Goal: Task Accomplishment & Management: Manage account settings

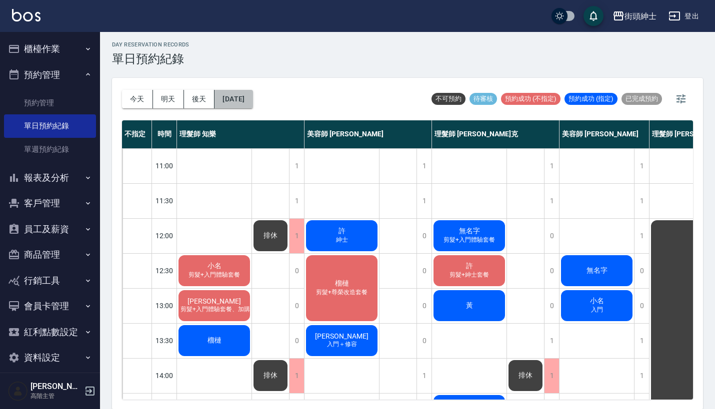
click at [252, 97] on button "[DATE]" at bounding box center [233, 99] width 38 height 18
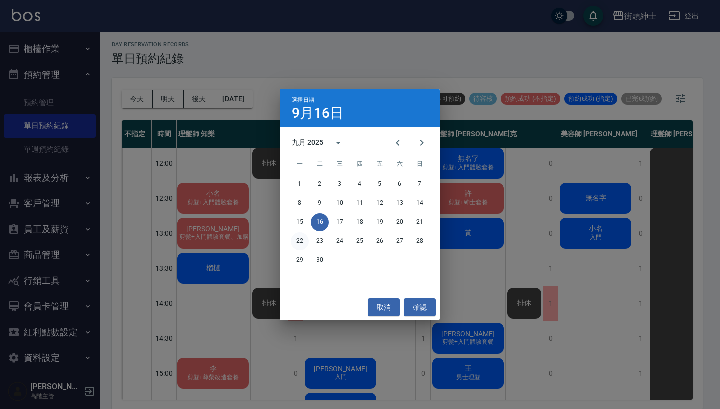
click at [302, 240] on button "22" at bounding box center [300, 241] width 18 height 18
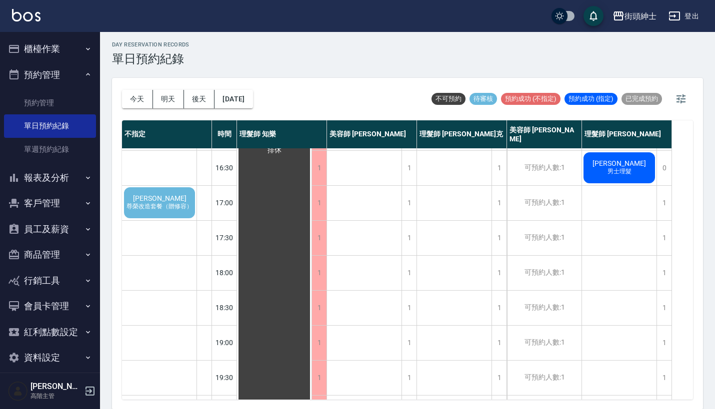
scroll to position [310, 0]
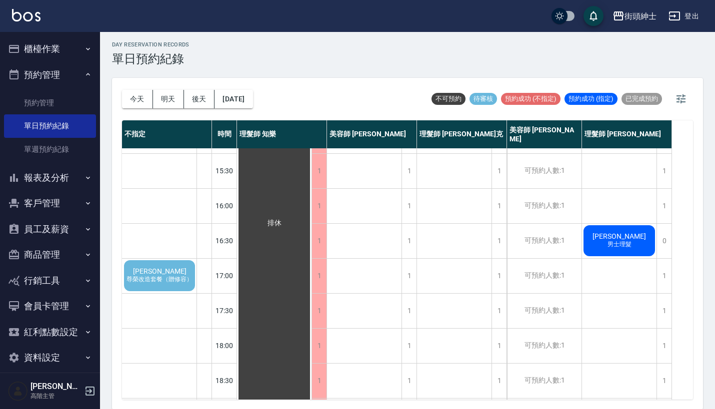
click at [167, 273] on span "[PERSON_NAME]" at bounding box center [159, 271] width 57 height 8
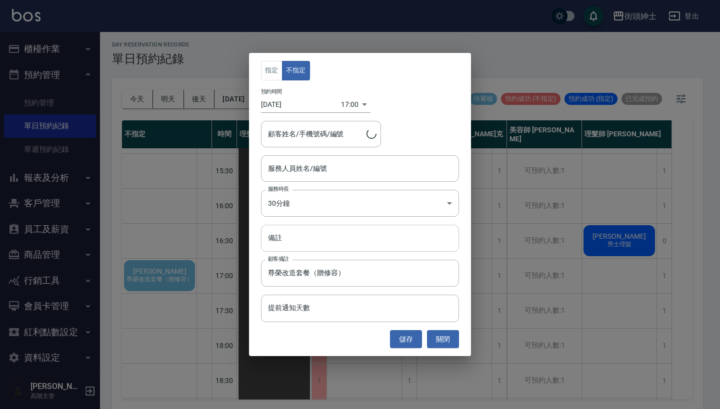
type input "[PERSON_NAME]/0905802229"
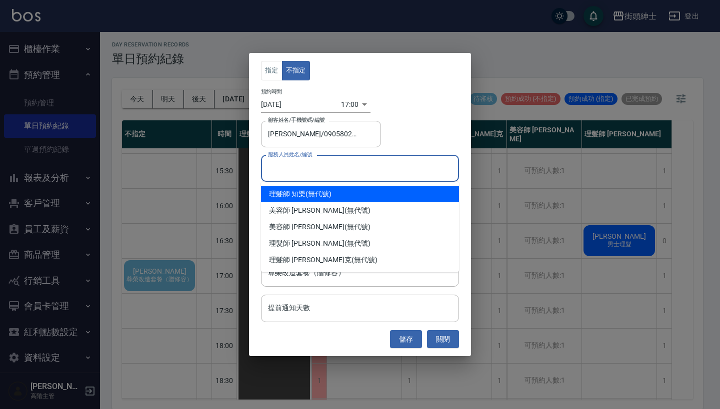
click at [351, 168] on input "服務人員姓名/編號" at bounding box center [359, 168] width 189 height 17
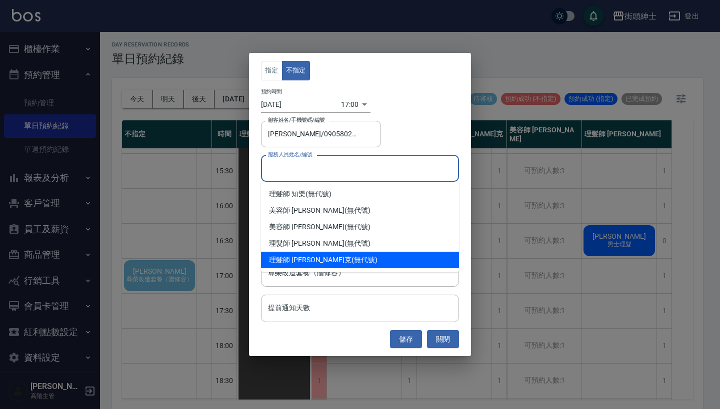
click at [321, 260] on div "理髮師 [PERSON_NAME]克 (無代號)" at bounding box center [360, 260] width 198 height 16
type input "理髮師 [PERSON_NAME]克(無代號)"
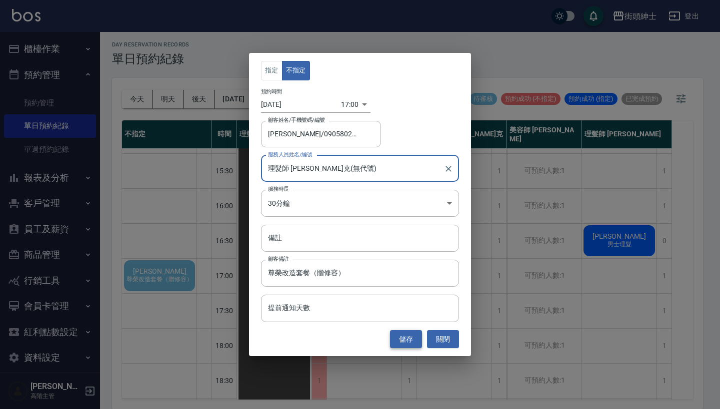
click at [406, 337] on button "儲存" at bounding box center [406, 339] width 32 height 18
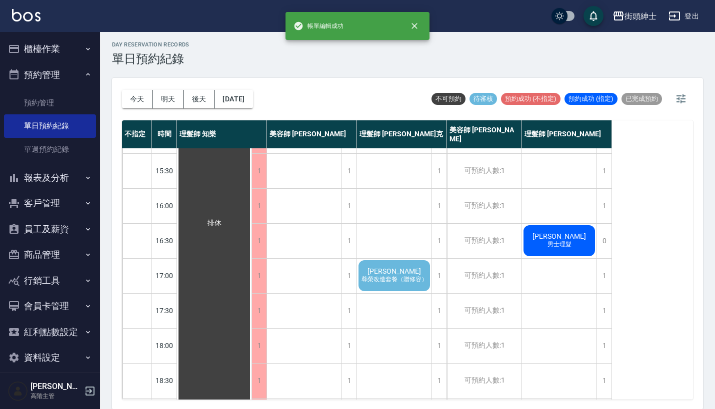
click at [411, 276] on span "尊榮改造套餐（贈修容）" at bounding box center [394, 279] width 70 height 8
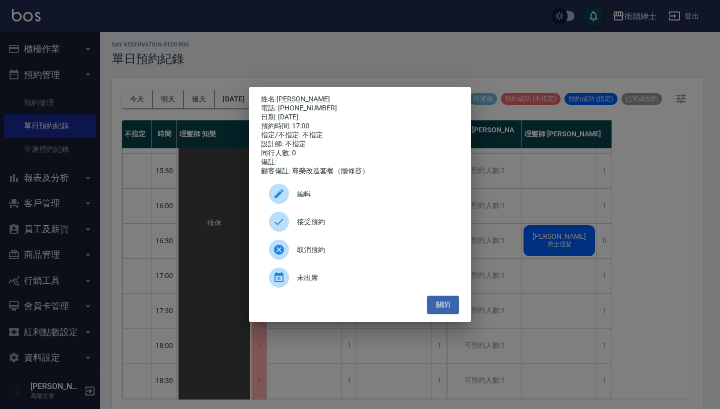
click at [343, 221] on span "接受預約" at bounding box center [374, 222] width 154 height 10
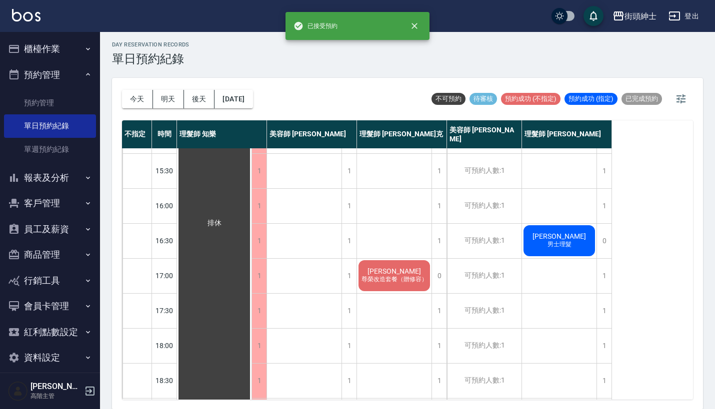
click at [407, 272] on div "[PERSON_NAME]改造套餐（贈修容）" at bounding box center [394, 276] width 74 height 34
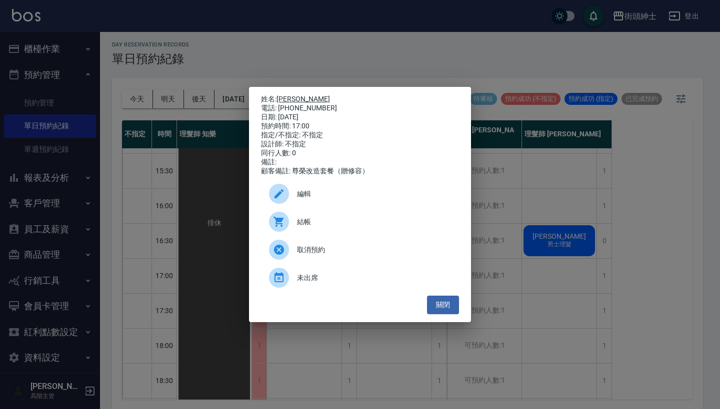
drag, startPoint x: 324, startPoint y: 103, endPoint x: 281, endPoint y: 95, distance: 43.3
click at [281, 95] on div "姓名: [PERSON_NAME]: [PHONE_NUMBER] 日期: [DATE] 預約時間: 17:00 指定/不指定: 不指定 設計師: 不指定 同…" at bounding box center [360, 135] width 198 height 81
copy div "姓名: [PERSON_NAME]: [PHONE_NUMBER]"
click at [348, 68] on div "姓名: [PERSON_NAME]: [PHONE_NUMBER] 日期: [DATE] 預約時間: 17:00 指定/不指定: 不指定 設計師: 不指定 同…" at bounding box center [360, 204] width 720 height 409
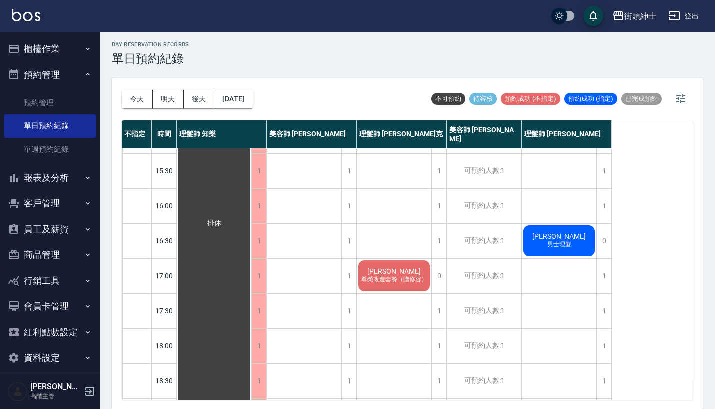
scroll to position [356, 0]
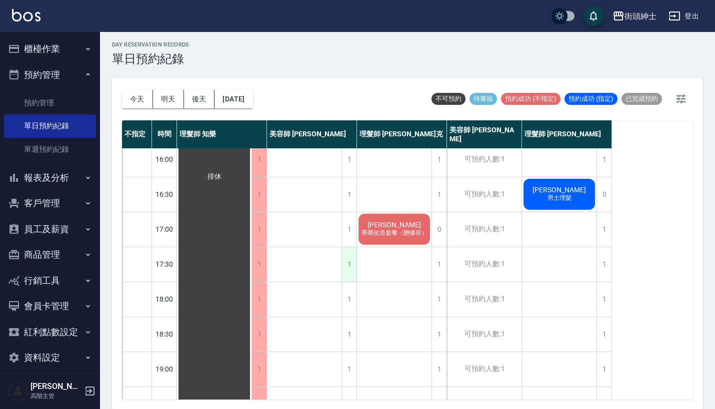
click at [349, 255] on div "1" at bounding box center [348, 264] width 15 height 34
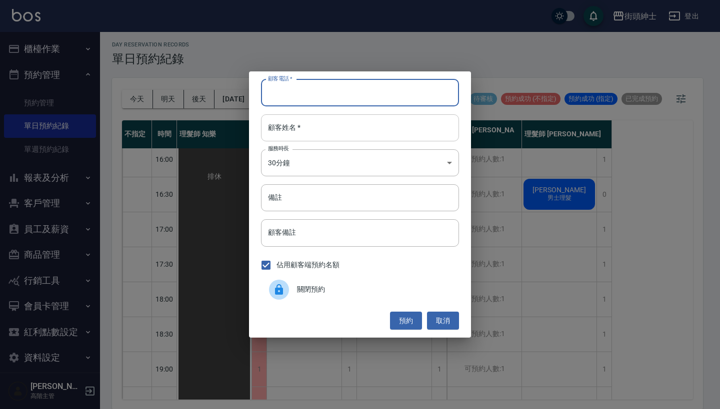
paste input "[PERSON_NAME] 電話: [PHONE_NUMBER]"
type input "[PERSON_NAME] 電話: [PHONE_NUMBER]"
paste input "[PERSON_NAME] 電話: [PHONE_NUMBER]"
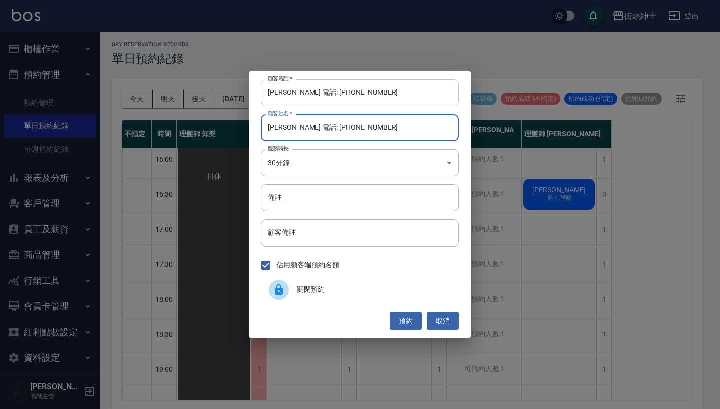
type input "[PERSON_NAME] 電話: [PHONE_NUMBER]"
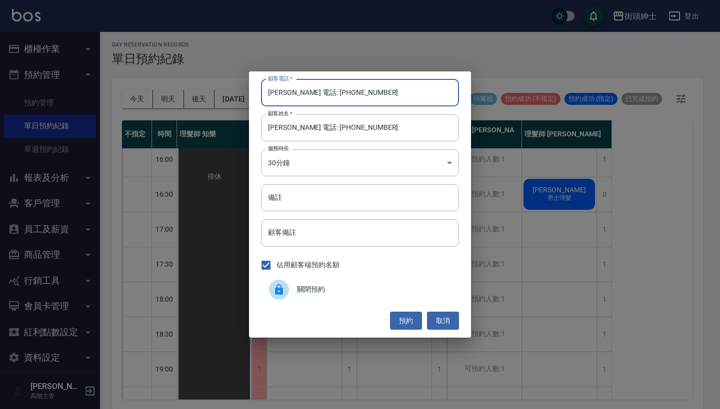
drag, startPoint x: 310, startPoint y: 92, endPoint x: 232, endPoint y: 92, distance: 77.4
click at [232, 92] on div "顧客電話   * [PERSON_NAME]: [PHONE_NUMBER] 顧客電話   * 顧客姓名   * [PERSON_NAME]: [PHONE_…" at bounding box center [360, 204] width 720 height 409
type input "0905802229"
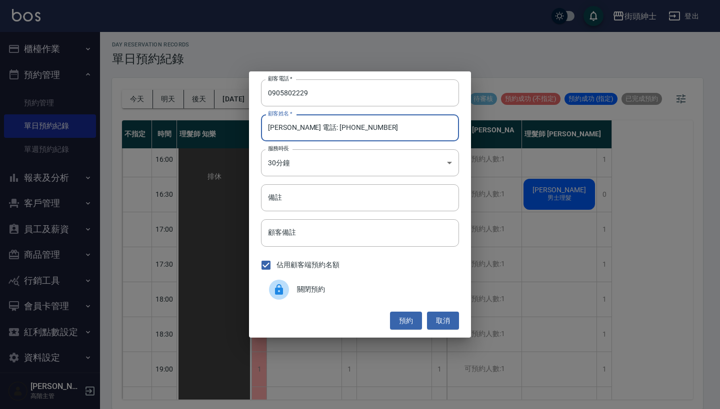
drag, startPoint x: 373, startPoint y: 125, endPoint x: 291, endPoint y: 126, distance: 82.5
click at [291, 126] on input "[PERSON_NAME] 電話: [PHONE_NUMBER]" at bounding box center [360, 127] width 198 height 27
type input "[PERSON_NAME]"
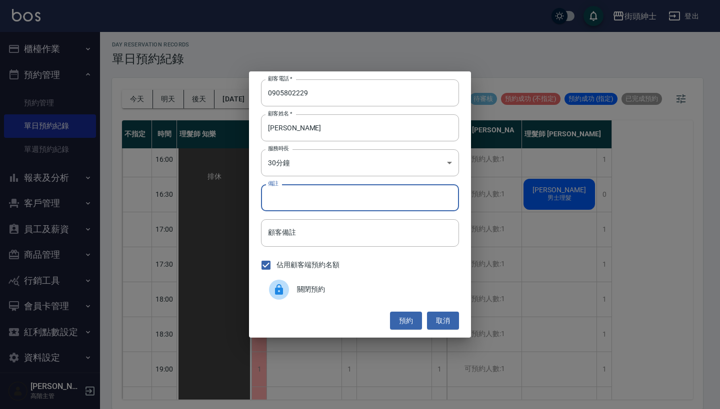
click at [294, 206] on input "備註" at bounding box center [360, 197] width 198 height 27
type input "尊榮"
click at [381, 168] on body "街頭紳士 登出 櫃檯作業 打帳單 帳單列表 掛單列表 座位開單 營業儀表板 現金收支登錄 高階收支登錄 材料自購登錄 每日結帳 排班表 現場電腦打卡 掃碼打卡…" at bounding box center [360, 204] width 720 height 412
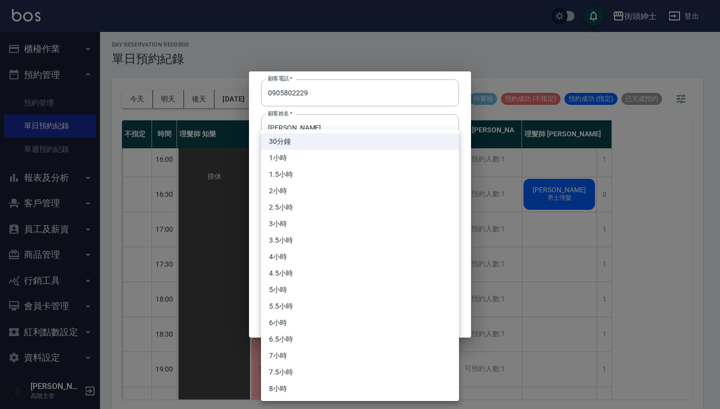
click at [377, 158] on li "1小時" at bounding box center [360, 158] width 198 height 16
type input "2"
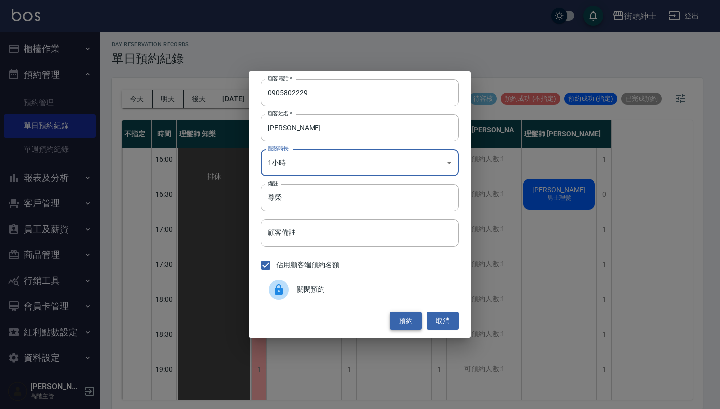
click at [408, 313] on button "預約" at bounding box center [406, 321] width 32 height 18
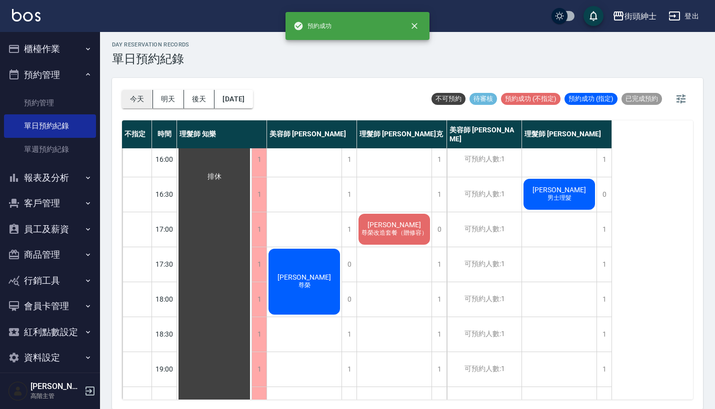
click at [143, 94] on button "今天" at bounding box center [137, 99] width 31 height 18
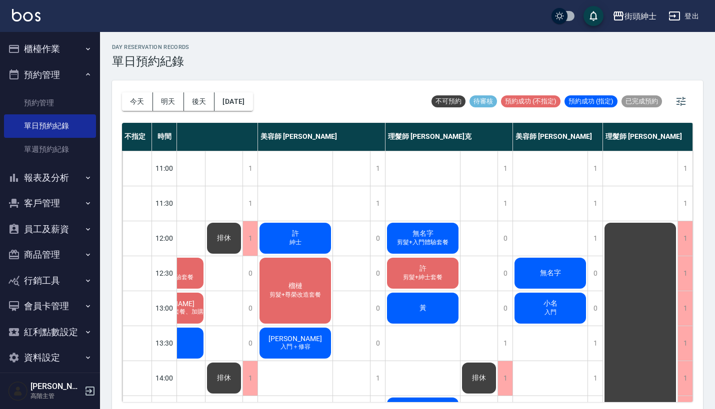
click at [75, 168] on button "報表及分析" at bounding box center [50, 178] width 92 height 26
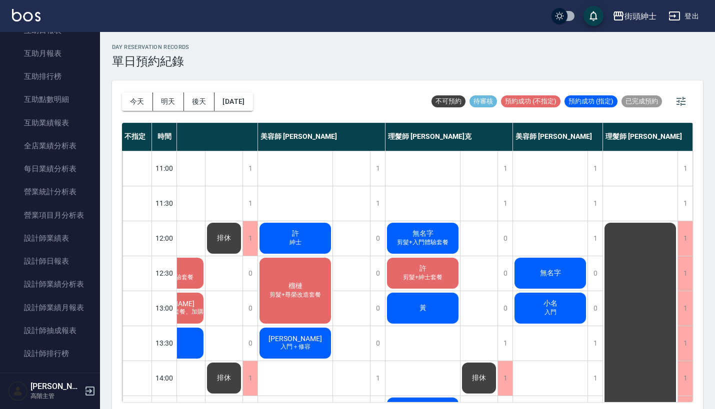
scroll to position [300, 0]
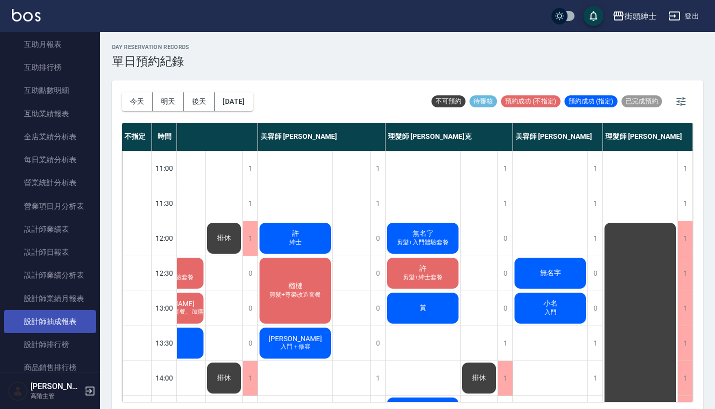
click at [75, 310] on link "設計師抽成報表" at bounding box center [50, 321] width 92 height 23
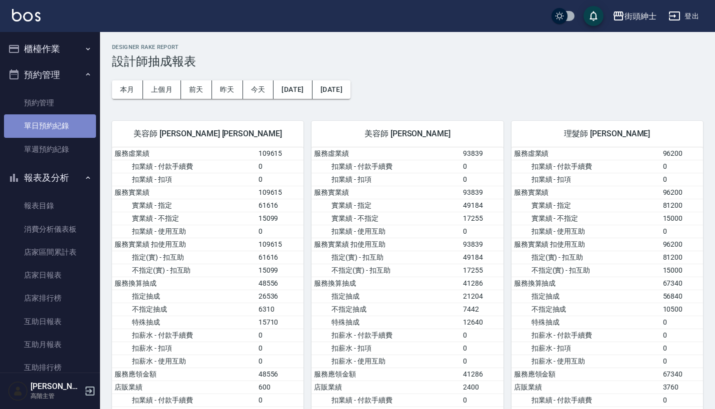
click at [67, 127] on link "單日預約紀錄" at bounding box center [50, 125] width 92 height 23
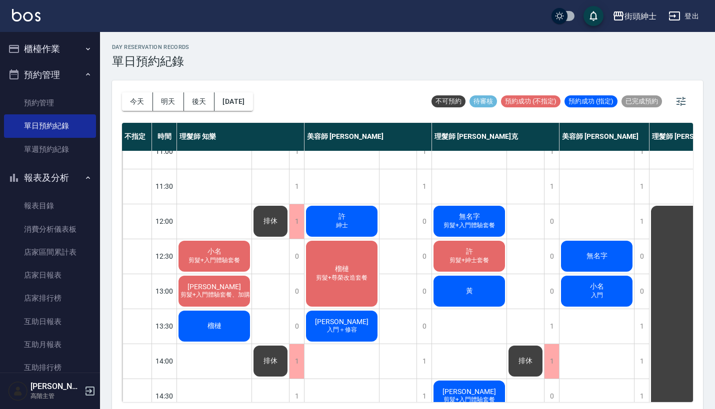
scroll to position [27, 0]
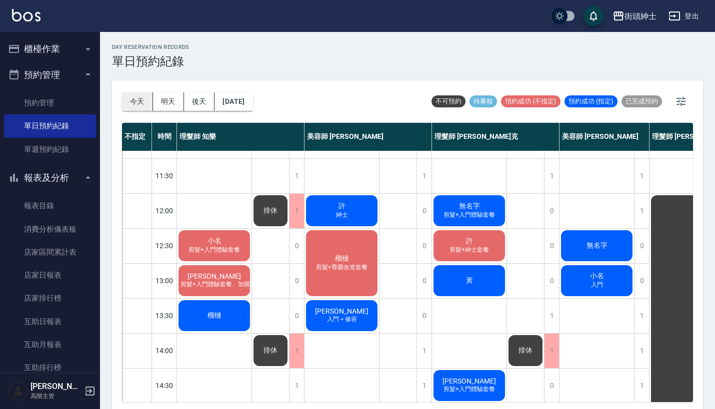
click at [140, 98] on button "今天" at bounding box center [137, 101] width 31 height 18
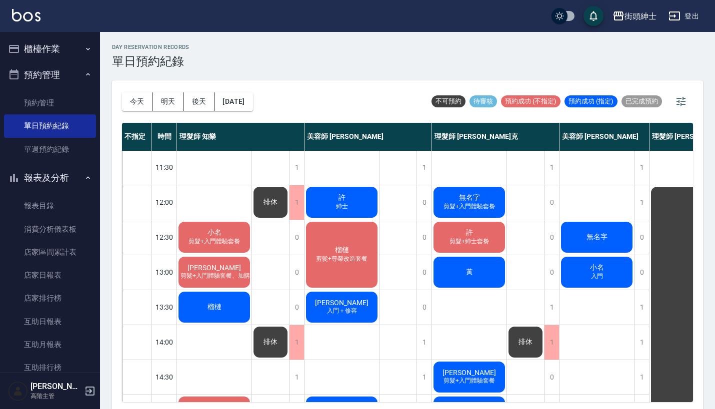
scroll to position [56, 0]
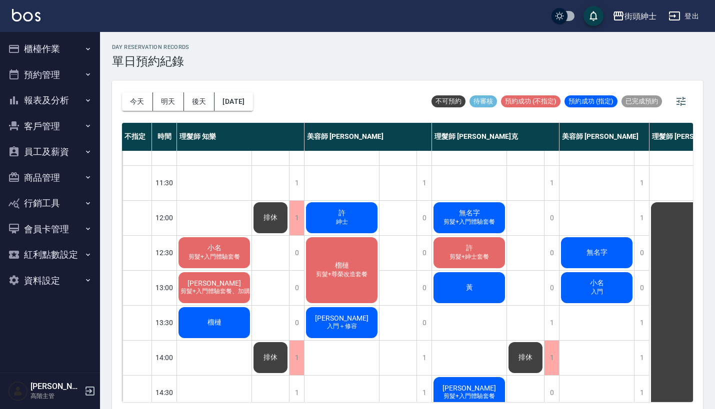
scroll to position [13, 0]
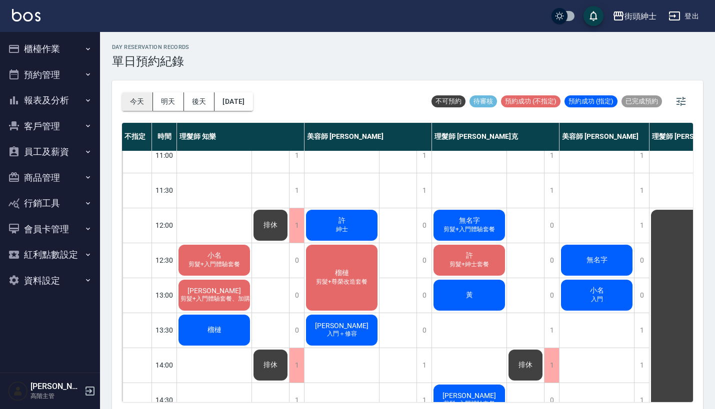
click at [131, 102] on button "今天" at bounding box center [137, 101] width 31 height 18
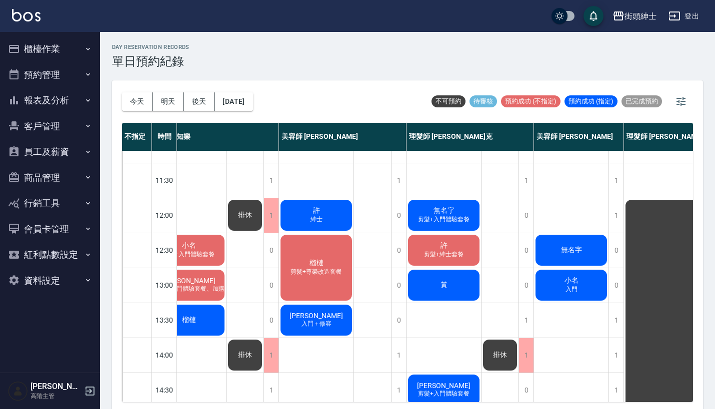
scroll to position [23, 25]
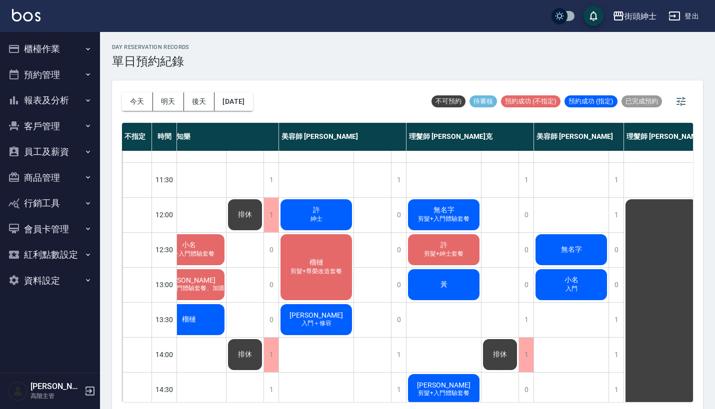
click at [446, 218] on span "剪髮+入門體驗套餐" at bounding box center [443, 219] width 55 height 8
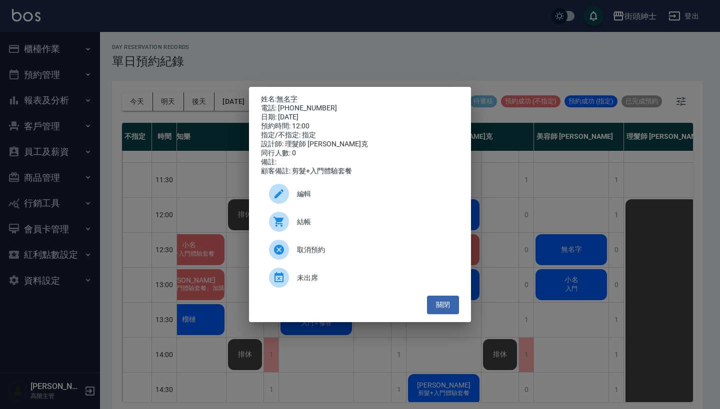
click at [409, 55] on div "姓名: 無名字 電話: [PHONE_NUMBER] 日期: [DATE] 預約時間: 12:00 指定/不指定: 指定 設計師: 理髮師 [PERSON_N…" at bounding box center [360, 204] width 720 height 409
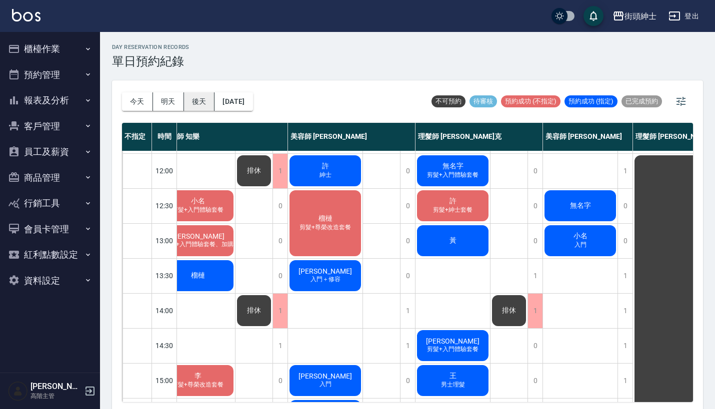
scroll to position [69, 16]
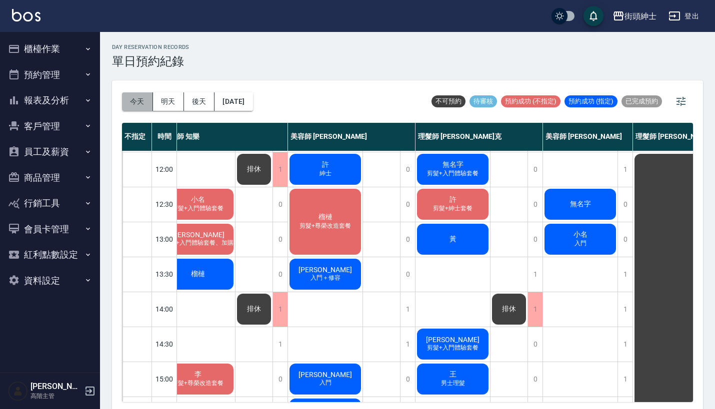
click at [141, 96] on button "今天" at bounding box center [137, 101] width 31 height 18
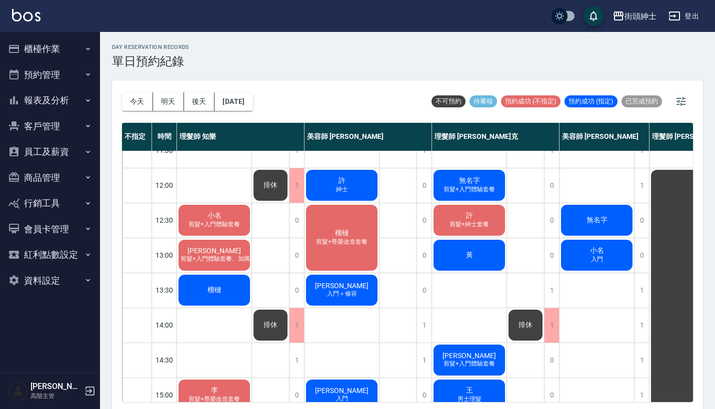
scroll to position [51, 0]
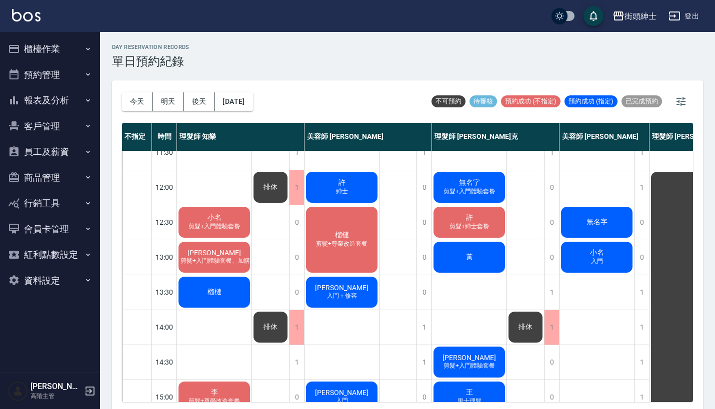
click at [228, 226] on span "剪髮+入門體驗套餐" at bounding box center [213, 226] width 55 height 8
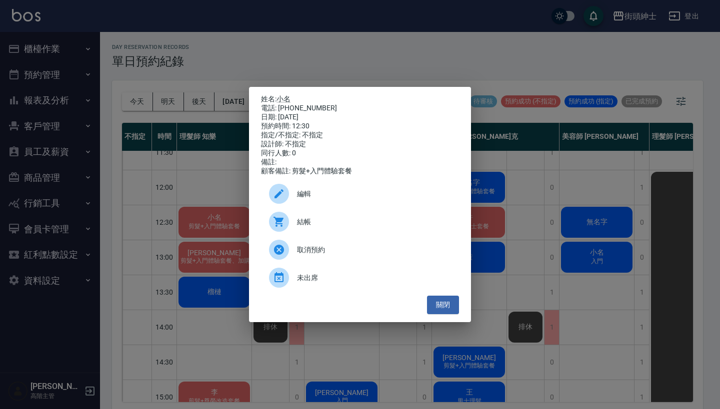
click at [349, 56] on div "姓名: 小名 電話: [PHONE_NUMBER] 日期: [DATE] 預約時間: 12:30 指定/不指定: 不指定 設計師: 不指定 同行人數: 0 備…" at bounding box center [360, 204] width 720 height 409
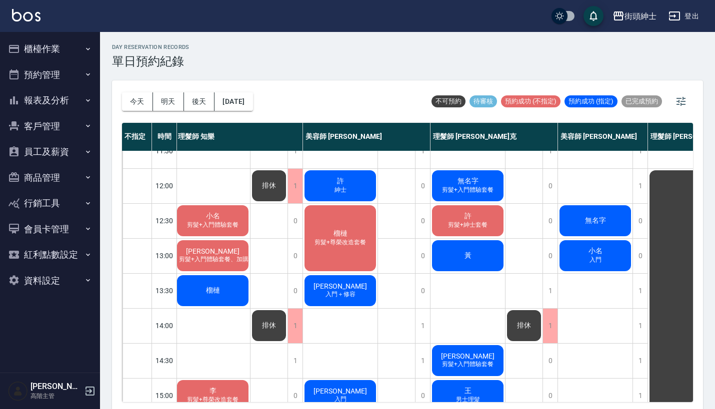
scroll to position [64, 1]
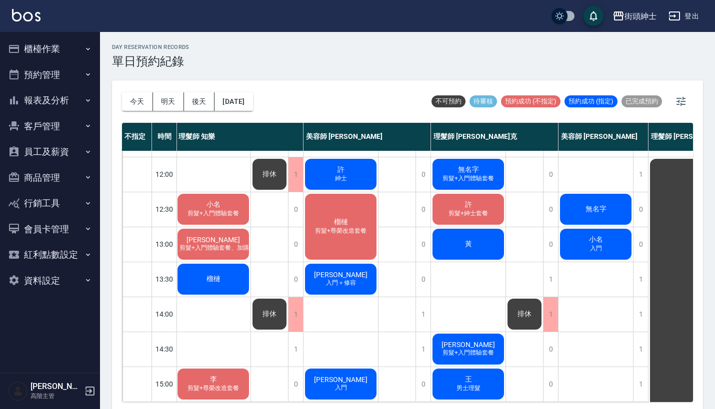
click at [226, 208] on div "小名 剪髮+入門體驗套餐" at bounding box center [213, 209] width 74 height 34
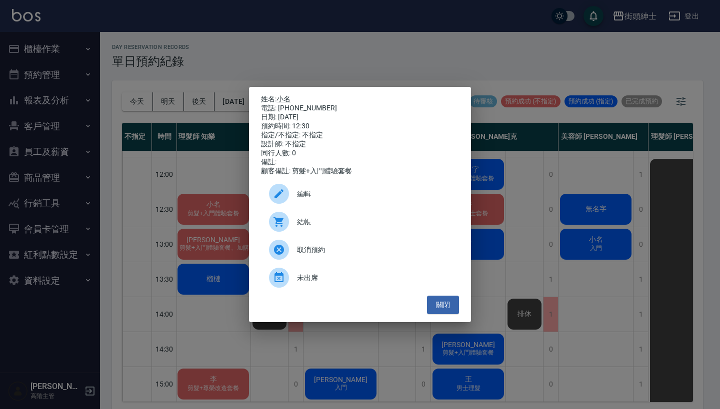
click at [397, 38] on div "姓名: 小名 電話: [PHONE_NUMBER] 日期: [DATE] 預約時間: 12:30 指定/不指定: 不指定 設計師: 不指定 同行人數: 0 備…" at bounding box center [360, 204] width 720 height 409
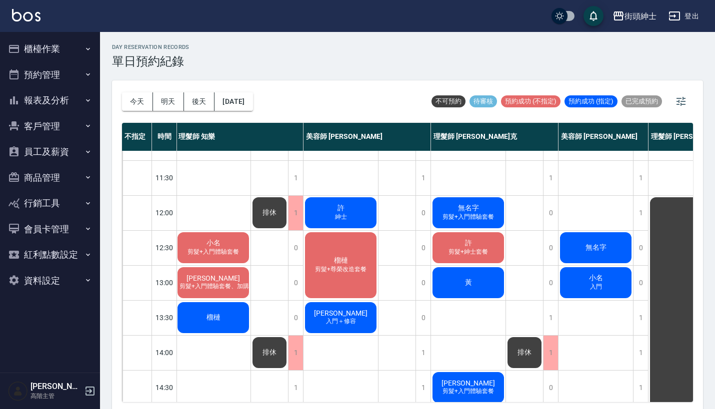
scroll to position [24, 1]
